Goal: Information Seeking & Learning: Learn about a topic

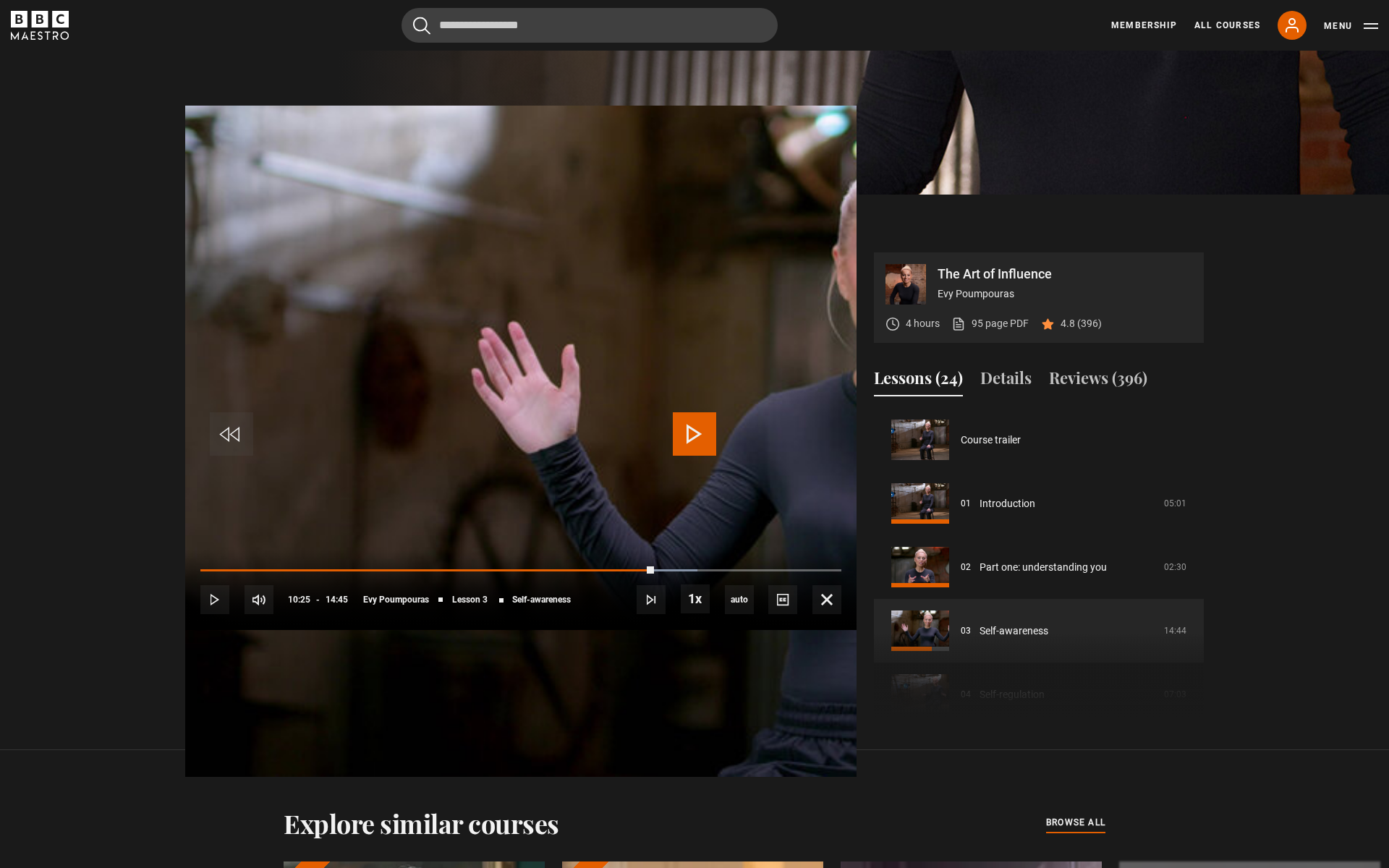
scroll to position [127, 0]
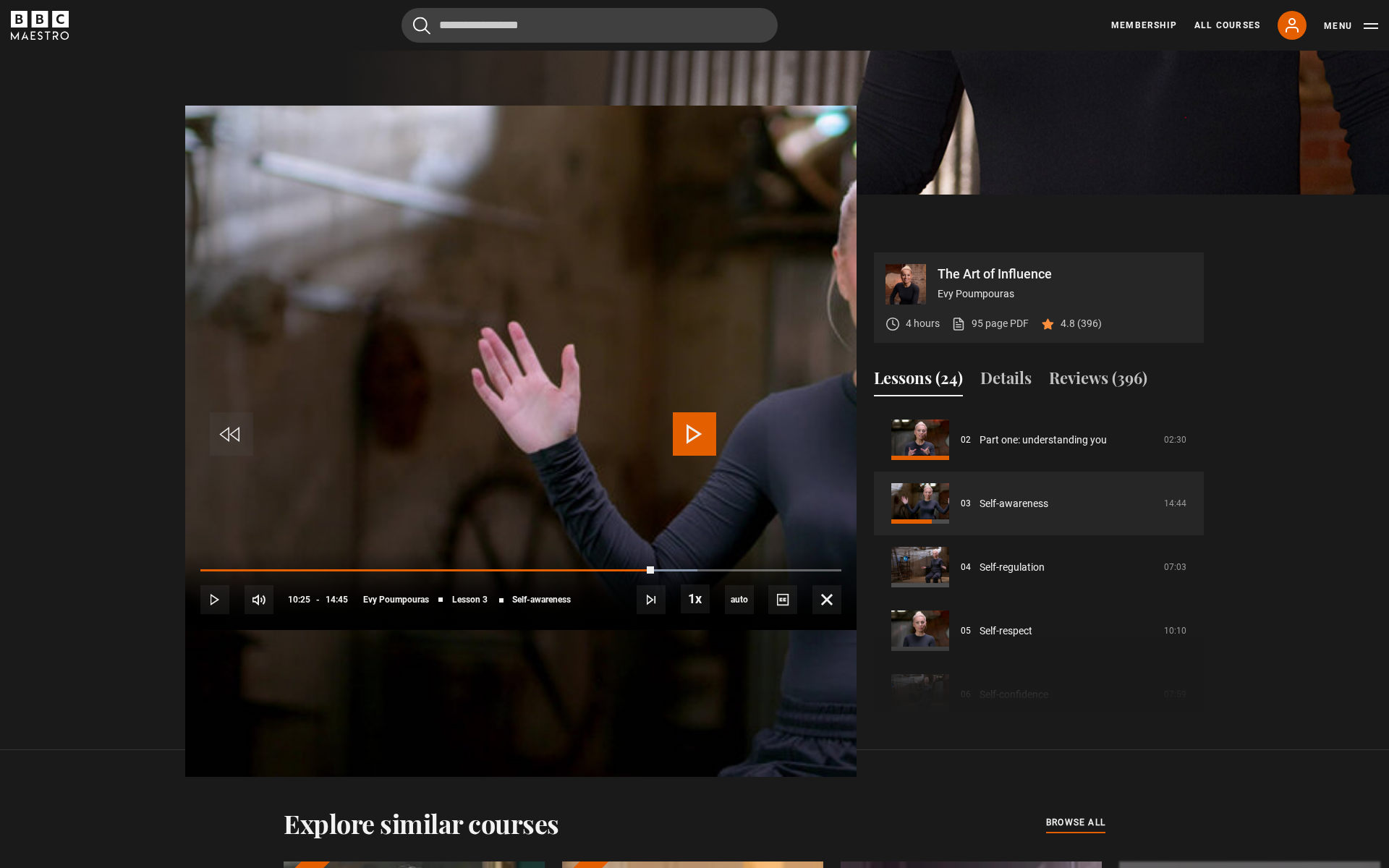
click at [688, 436] on span "Video Player" at bounding box center [694, 434] width 43 height 43
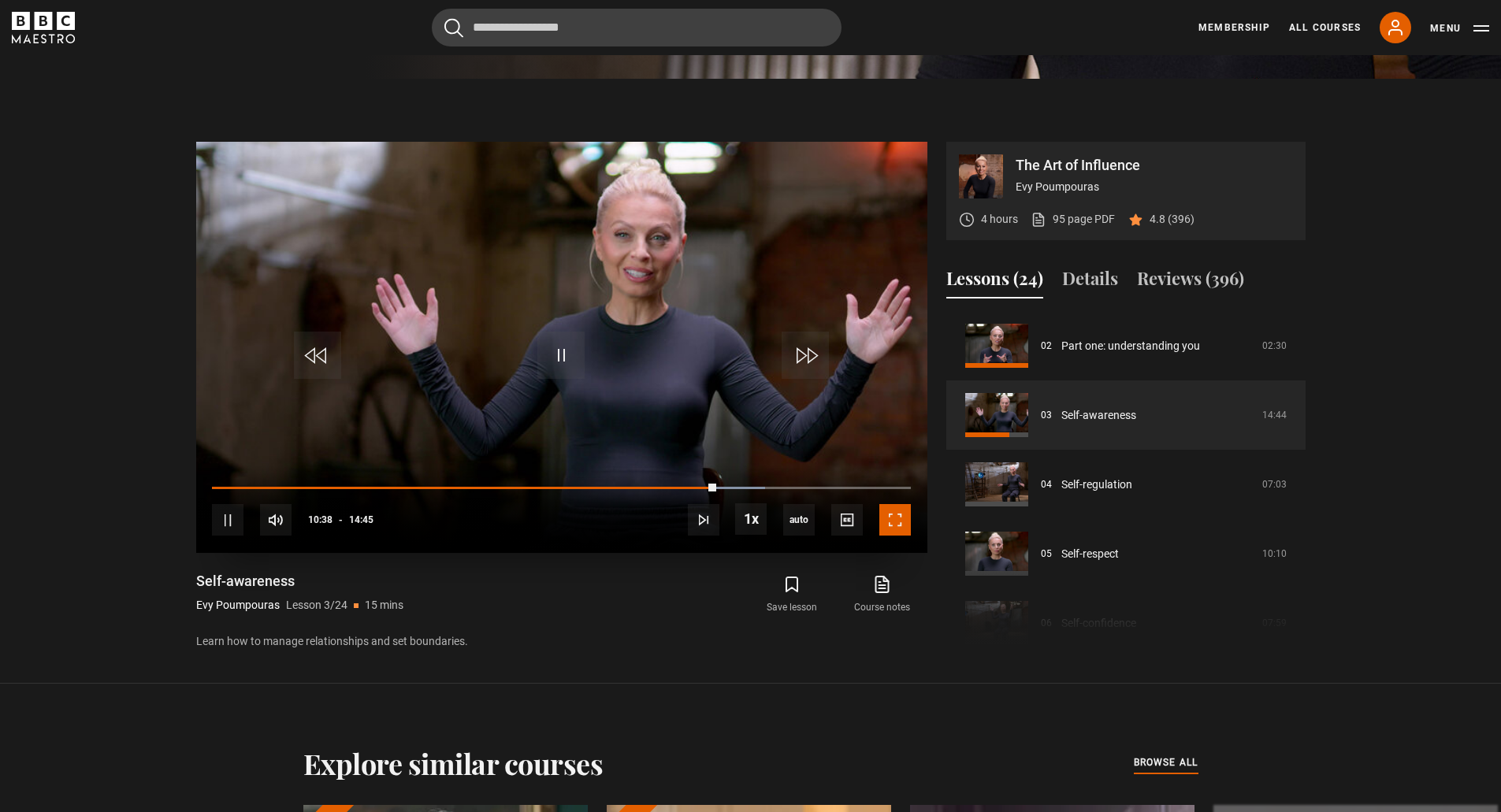
click at [899, 526] on span "Video Player" at bounding box center [895, 520] width 32 height 32
click at [898, 518] on span "Video Player" at bounding box center [895, 520] width 32 height 32
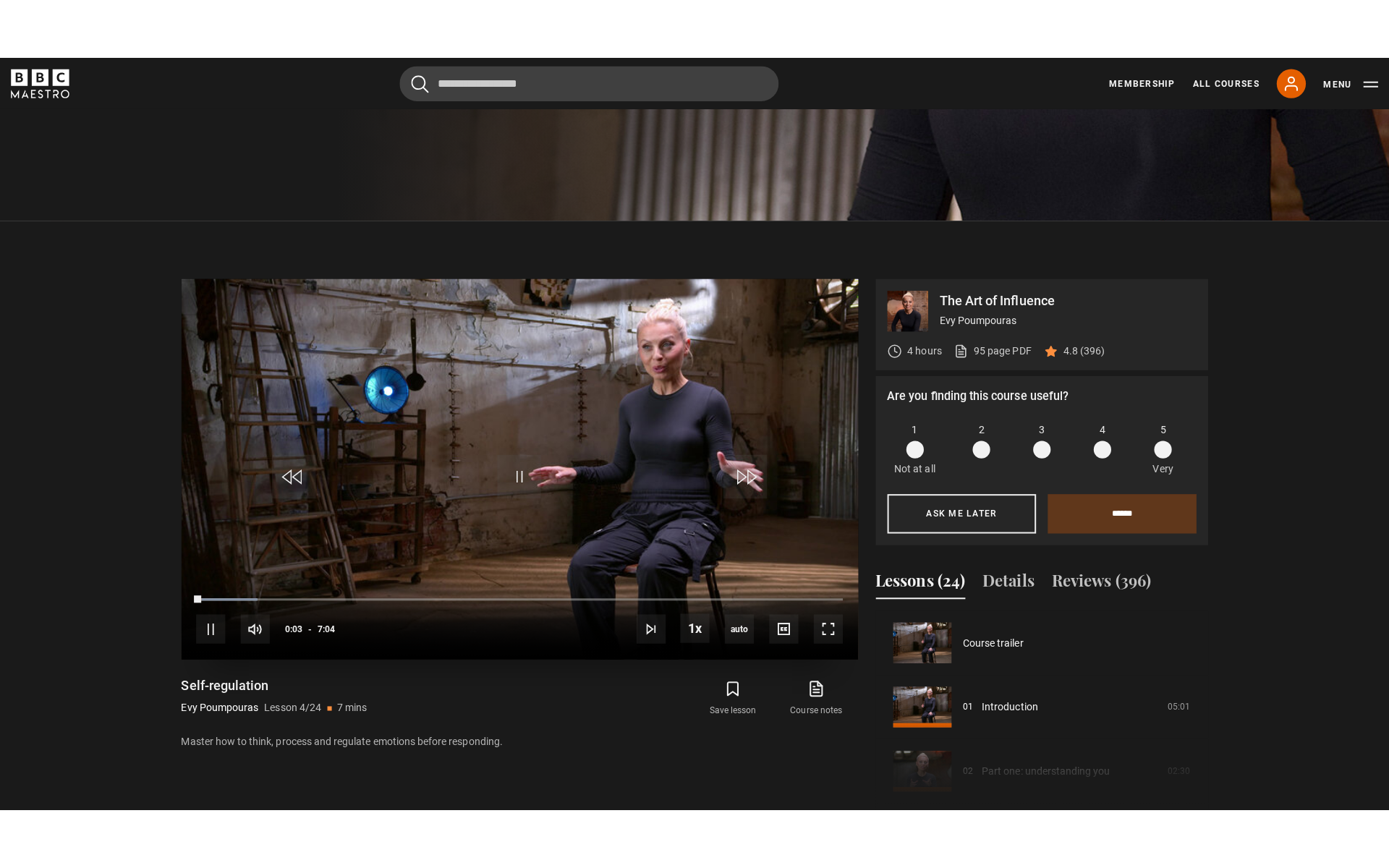
scroll to position [593, 0]
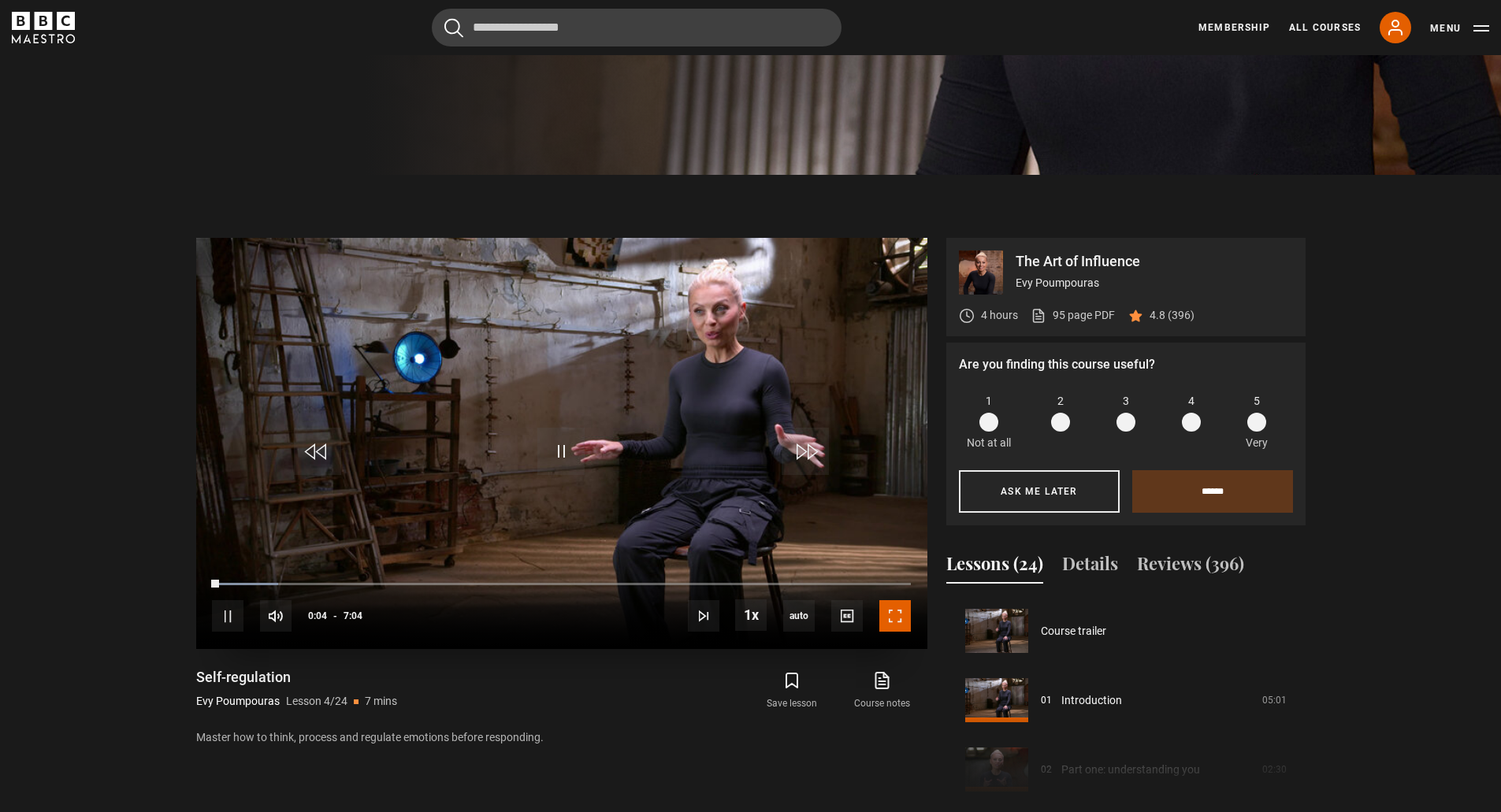
click at [892, 612] on span "Video Player" at bounding box center [895, 616] width 32 height 32
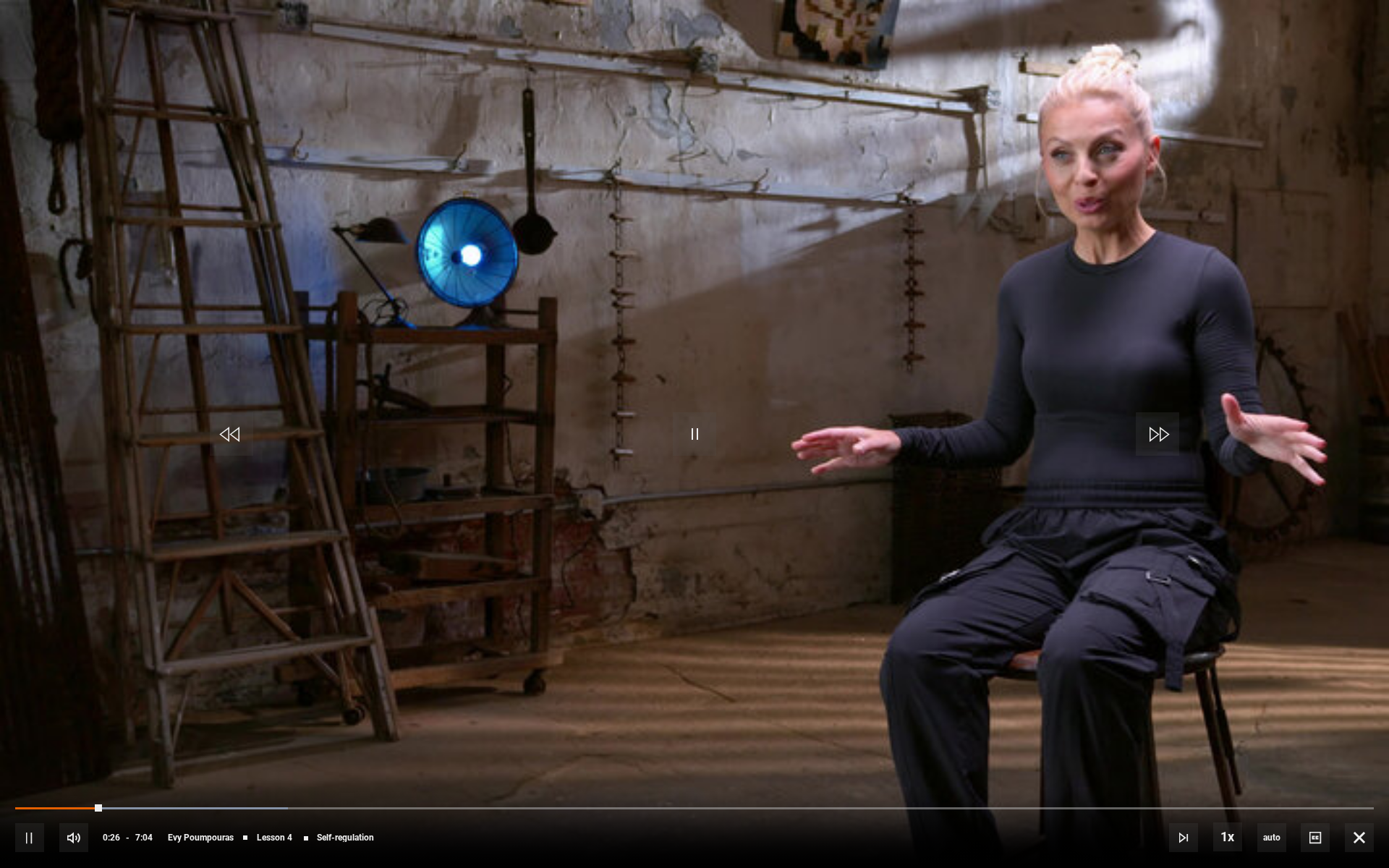
click at [1388, 679] on video "Video Player" at bounding box center [694, 434] width 1389 height 868
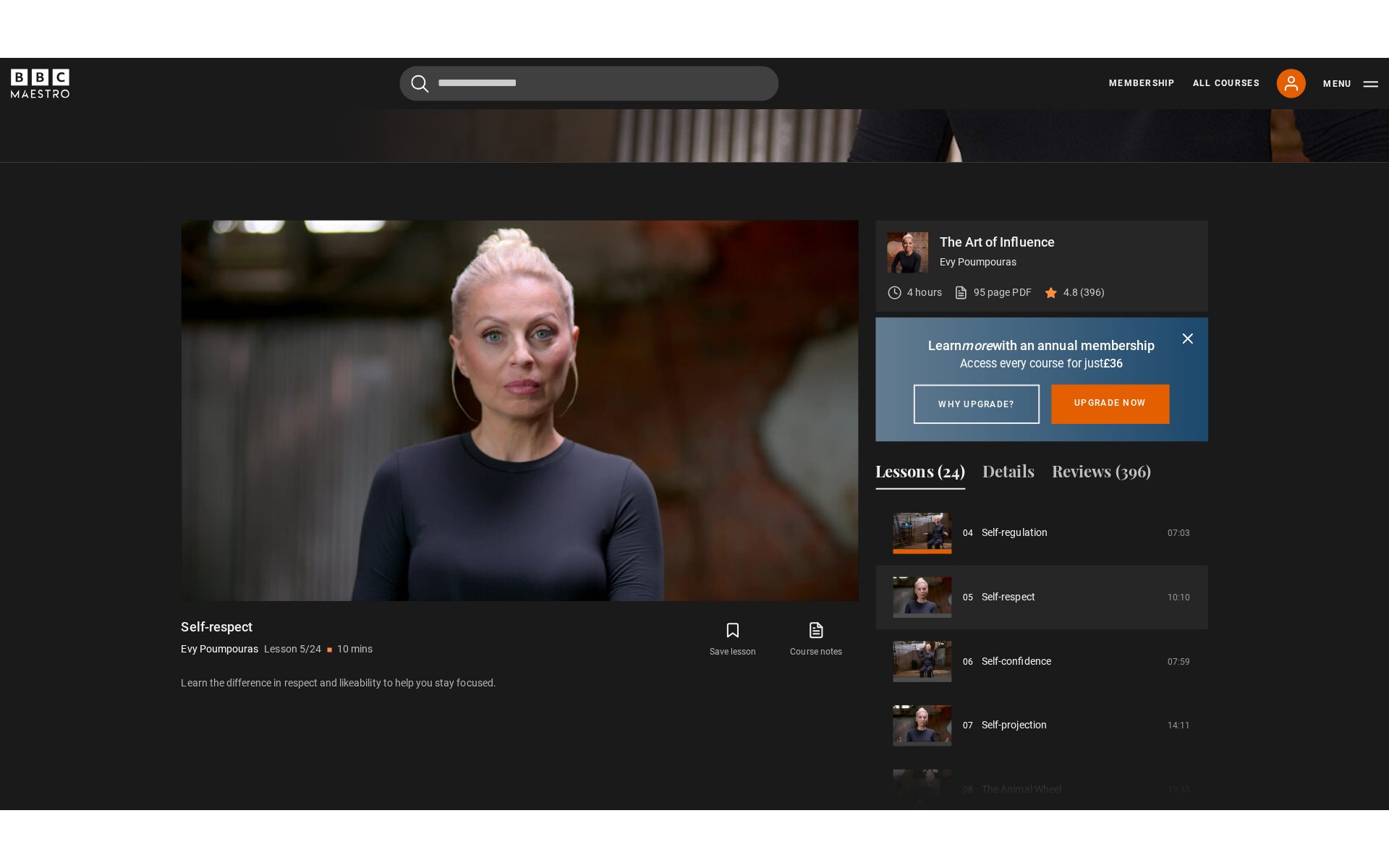
scroll to position [649, 0]
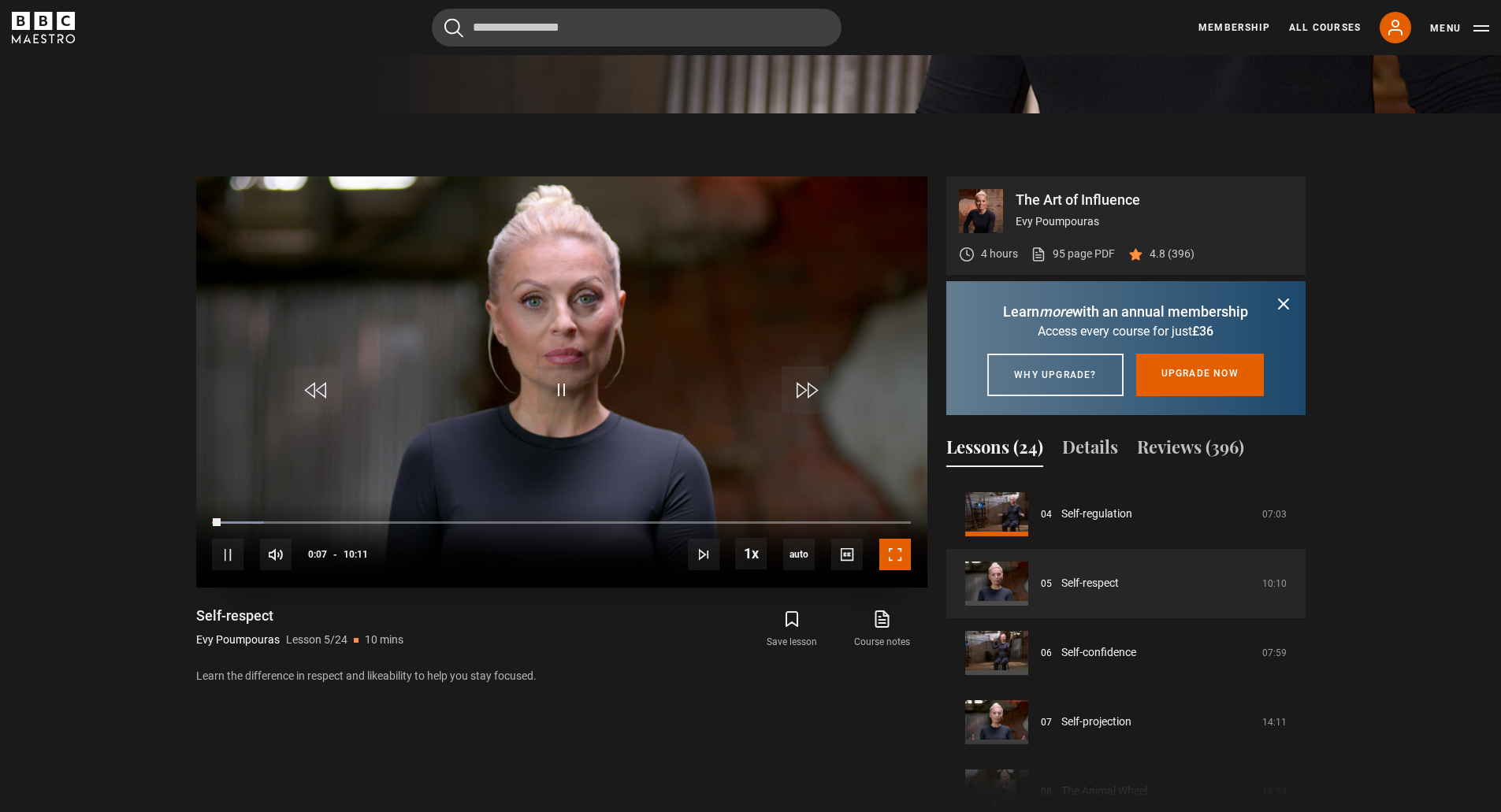
click at [894, 544] on span "Video Player" at bounding box center [895, 555] width 32 height 32
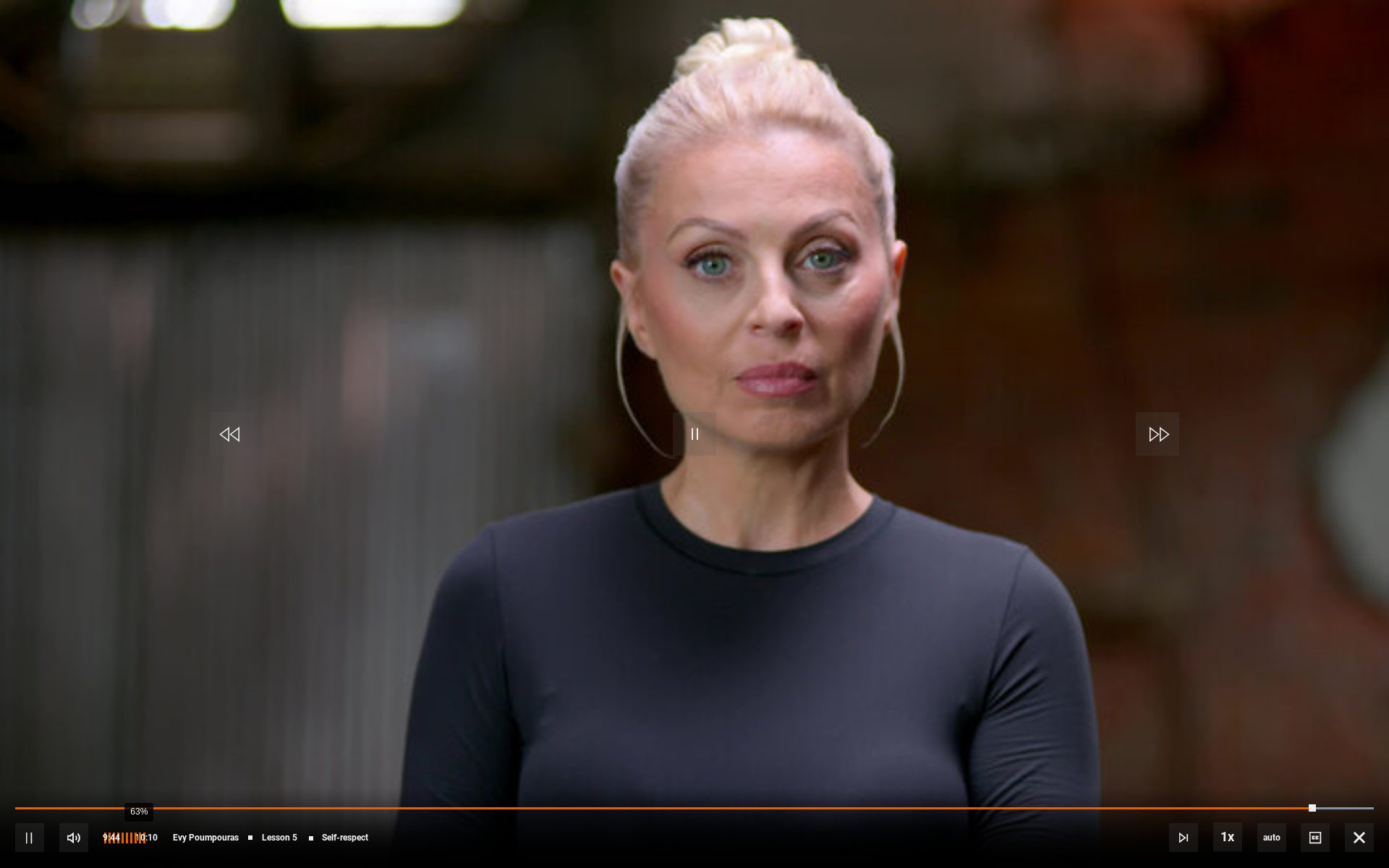
click at [131, 845] on div "63%" at bounding box center [123, 838] width 43 height 29
click at [137, 835] on div "60%" at bounding box center [137, 838] width 1 height 11
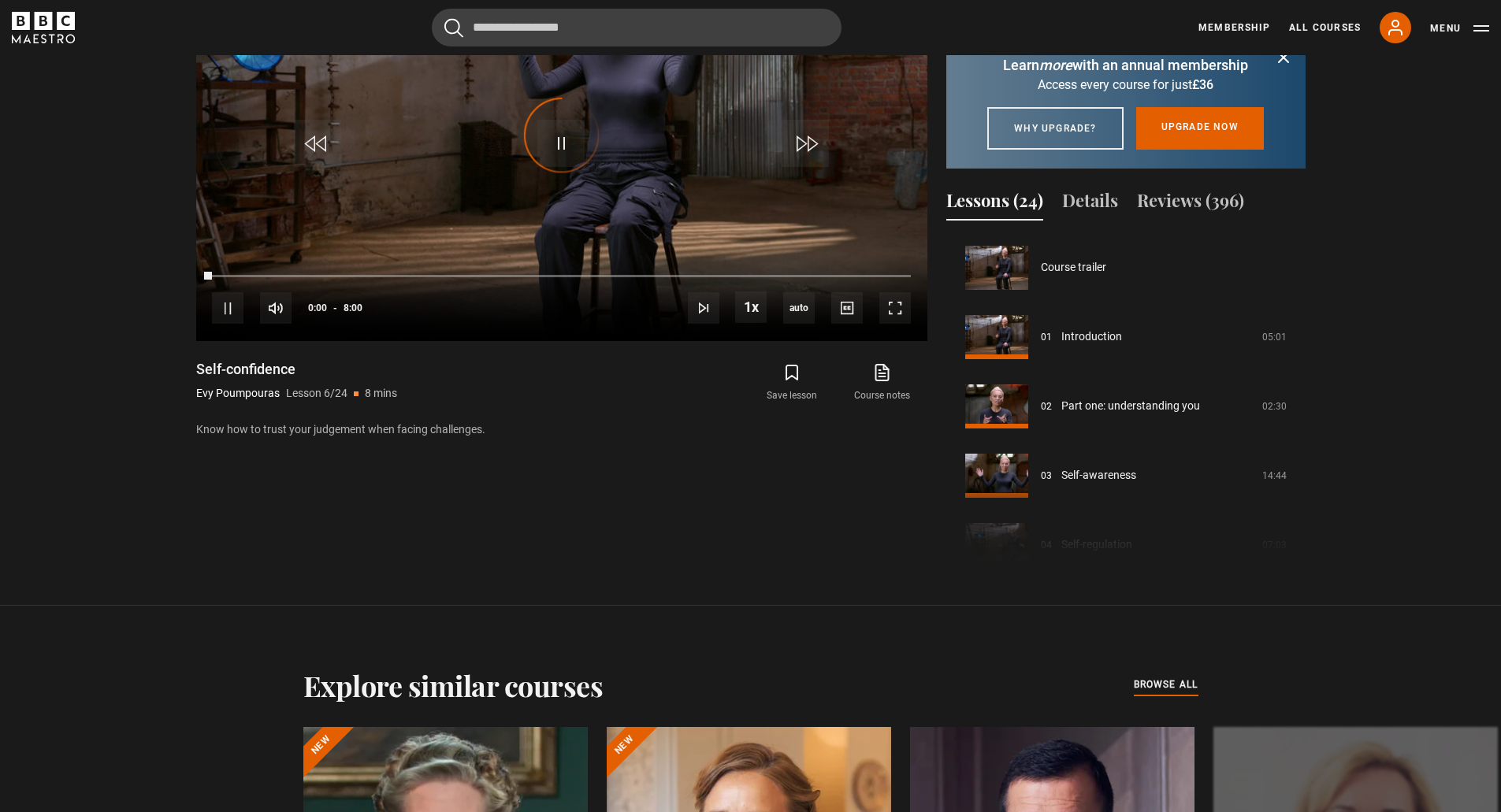
scroll to position [347, 0]
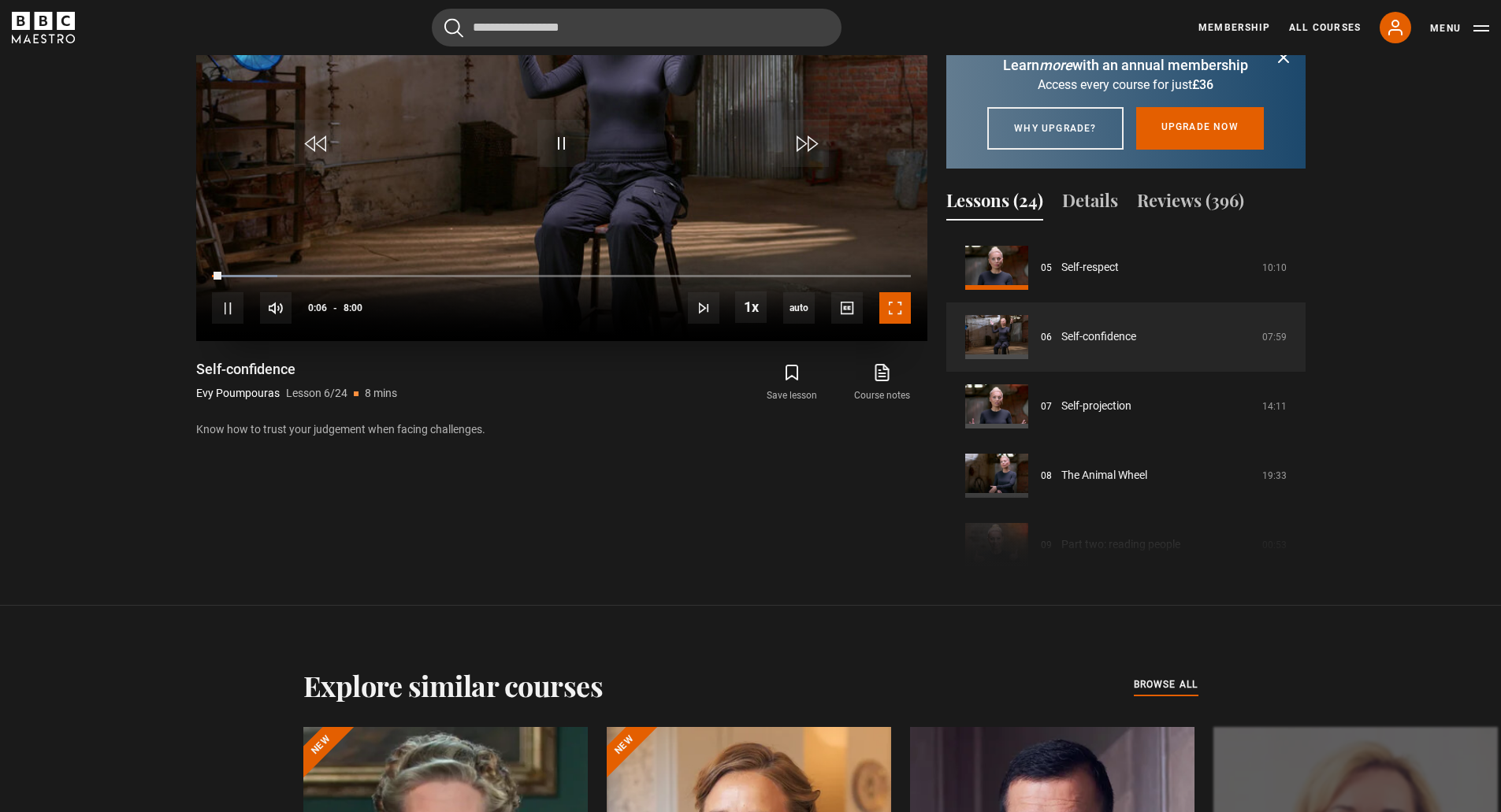
click at [885, 296] on span "Video Player" at bounding box center [895, 308] width 32 height 32
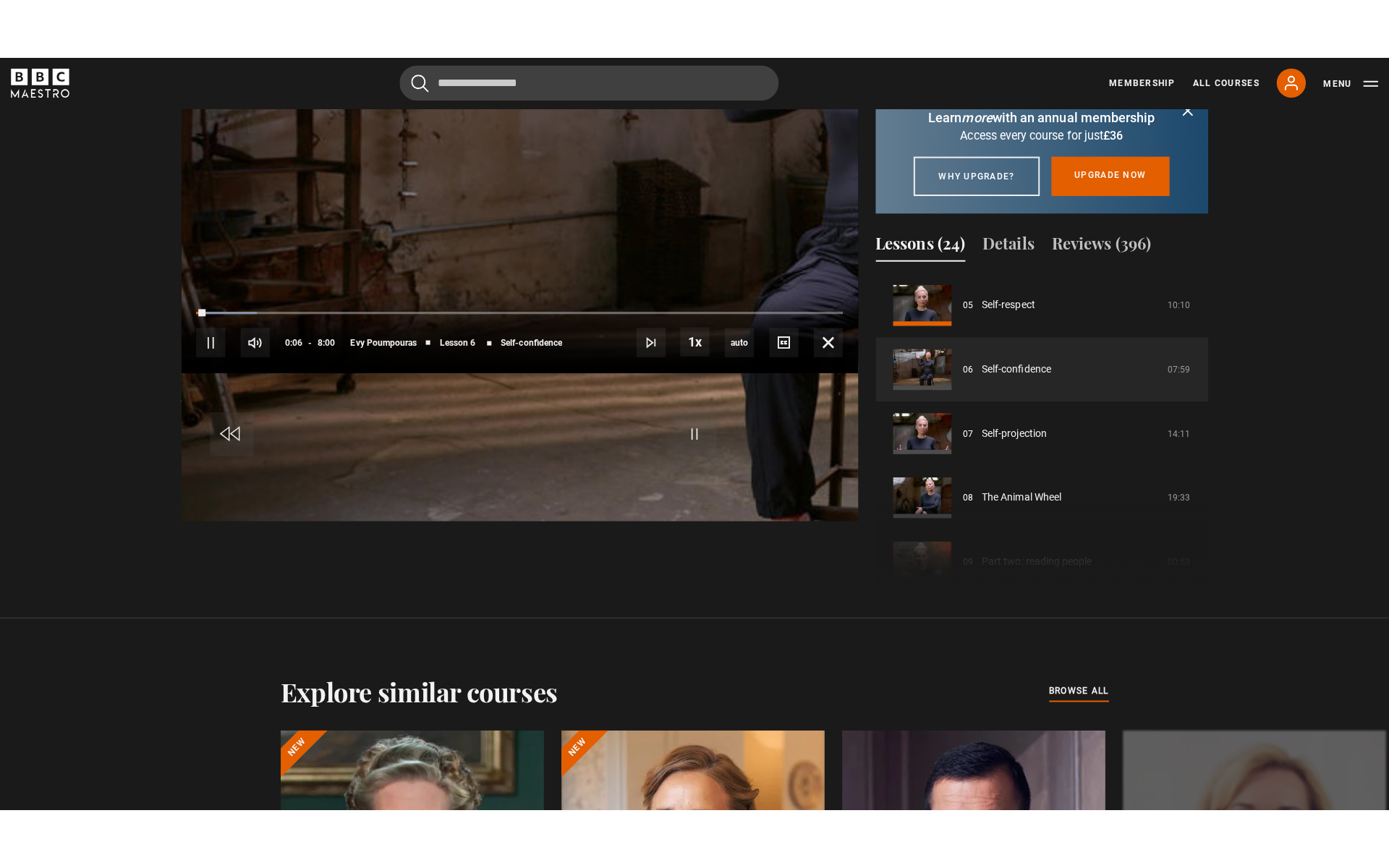
scroll to position [811, 0]
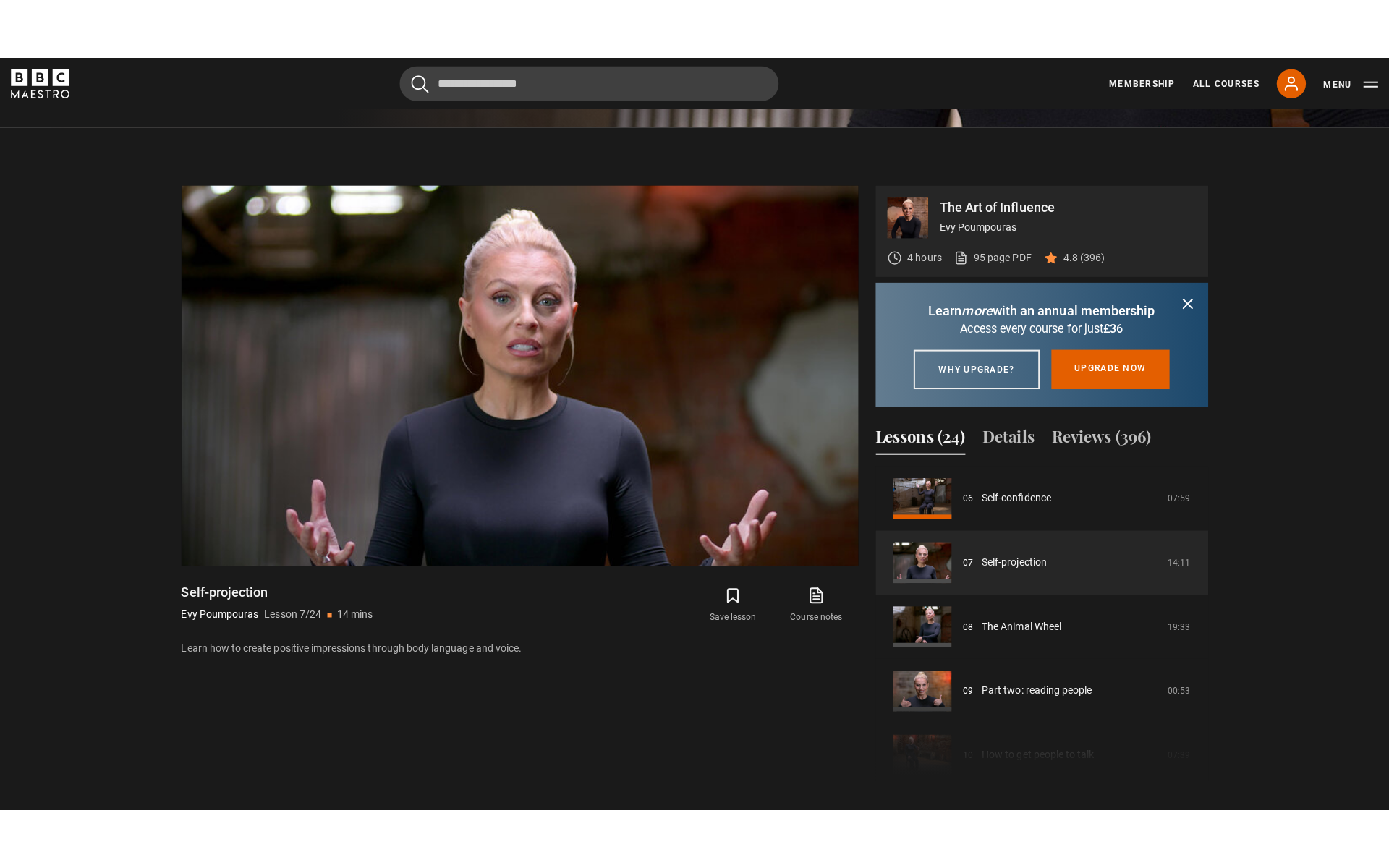
scroll to position [679, 0]
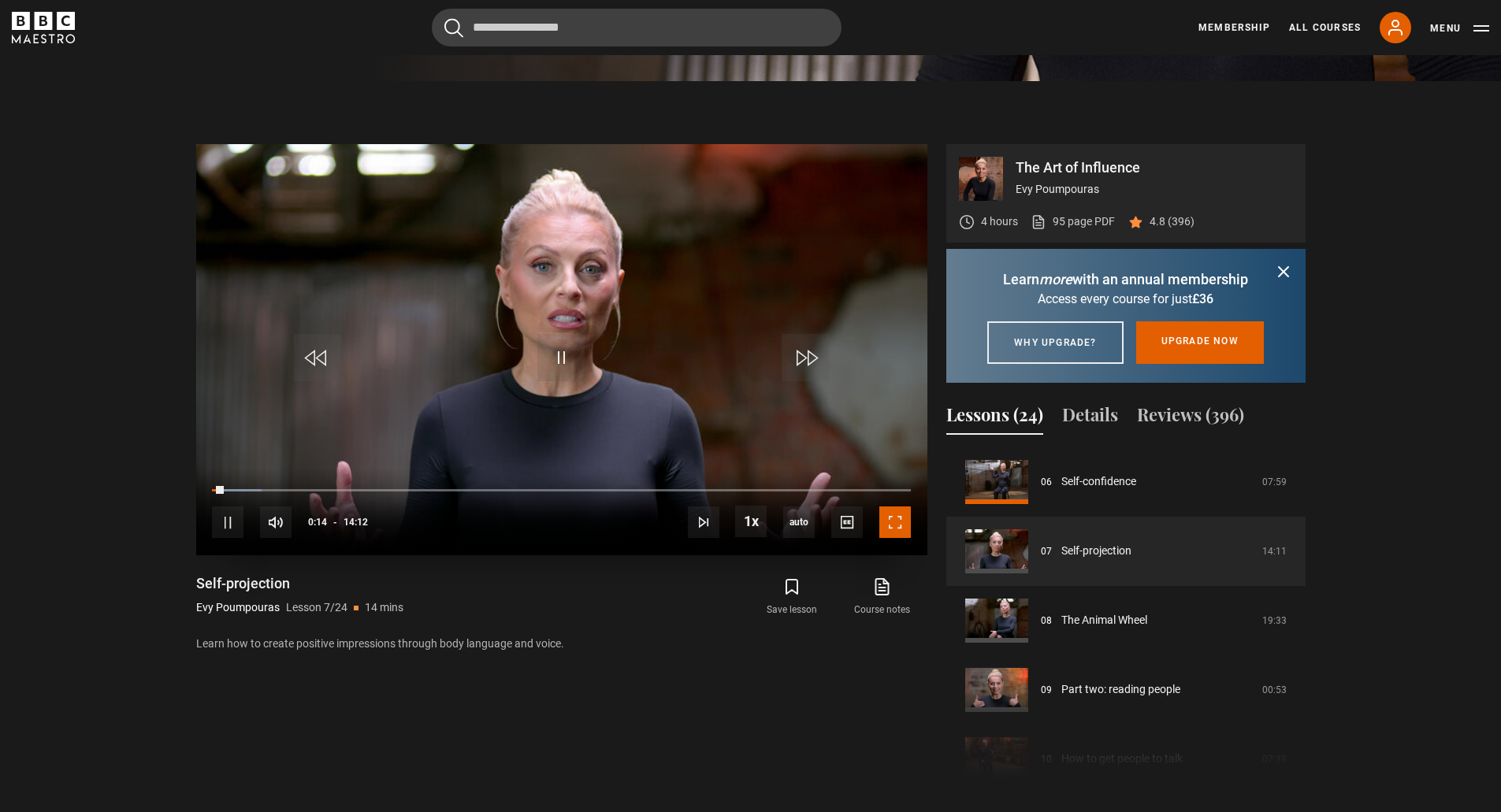
click at [894, 535] on span "Video Player" at bounding box center [895, 522] width 32 height 32
click at [229, 493] on div "10s Skip Back 10 seconds Pause 10s Skip Forward 10 seconds Loaded : 14.10% 00:1…" at bounding box center [561, 511] width 731 height 88
click at [235, 491] on div "Loaded : 14.10% 00:26 00:27" at bounding box center [560, 489] width 698 height 4
click at [218, 489] on div "Loaded : 10.57% 00:07 00:07" at bounding box center [560, 489] width 698 height 4
click at [888, 529] on span "Video Player" at bounding box center [895, 522] width 32 height 32
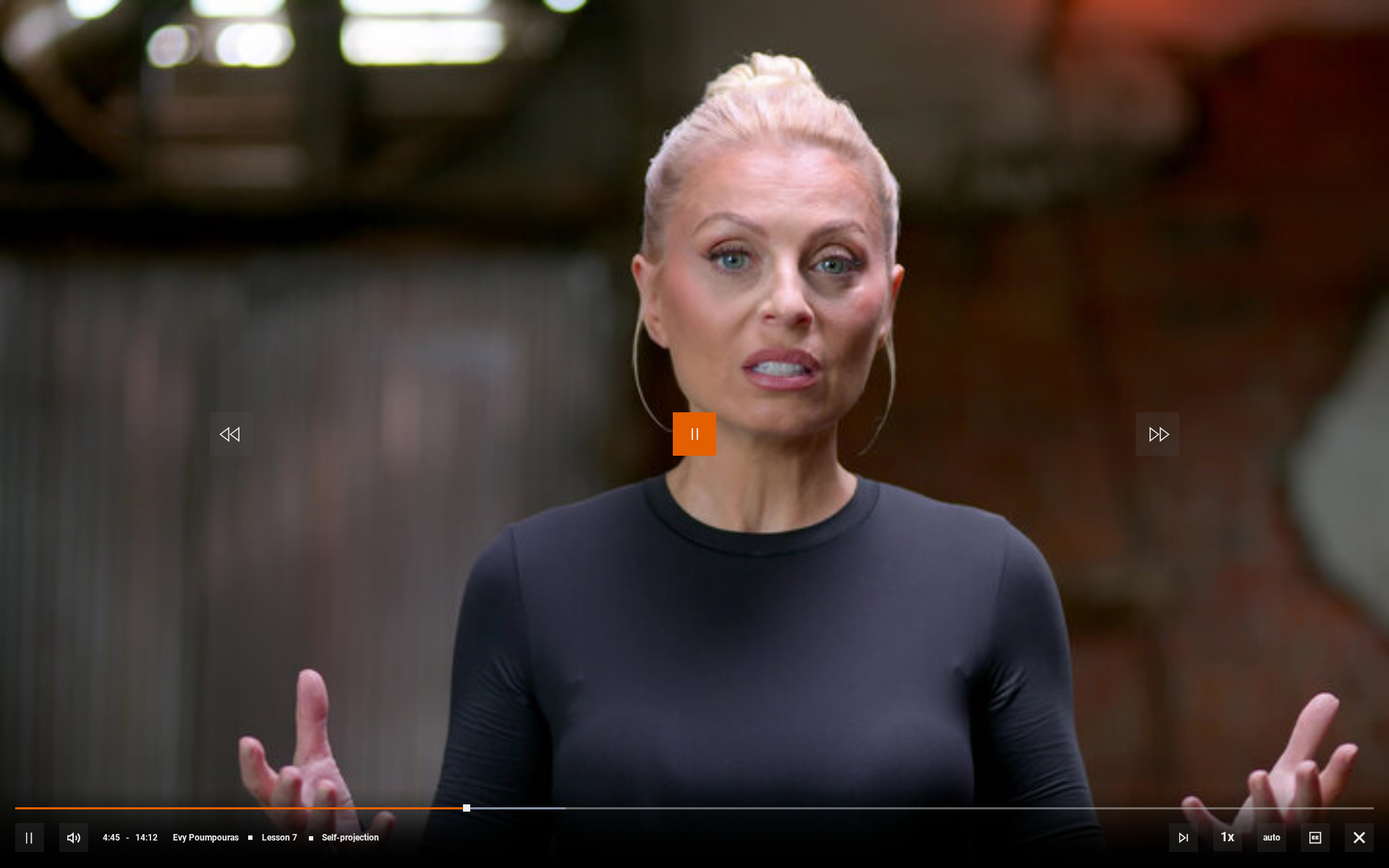
click at [705, 434] on span "Video Player" at bounding box center [694, 434] width 43 height 43
